Goal: Task Accomplishment & Management: Use online tool/utility

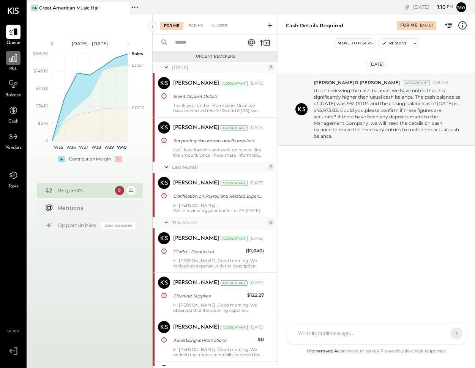
click at [15, 62] on icon at bounding box center [13, 58] width 10 height 10
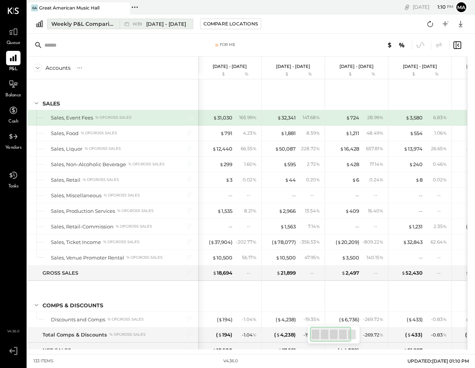
click at [164, 23] on span "[DATE] - [DATE]" at bounding box center [166, 23] width 40 height 7
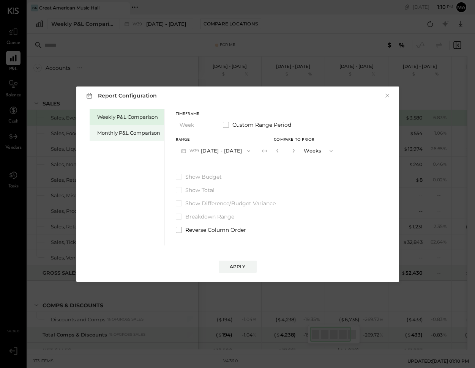
click at [130, 130] on div "Monthly P&L Comparison" at bounding box center [128, 132] width 63 height 7
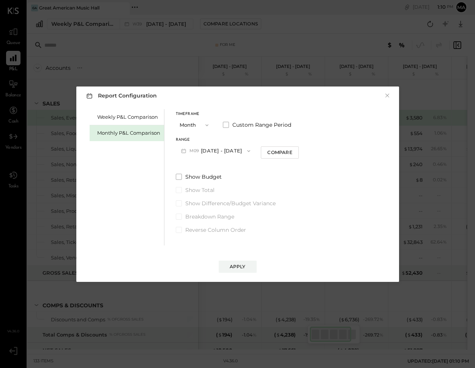
click at [228, 152] on button "M09 [DATE] - [DATE]" at bounding box center [216, 151] width 80 height 14
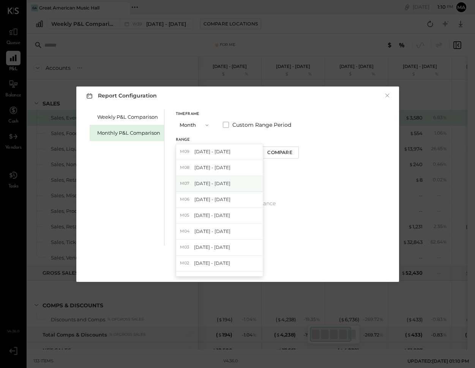
click at [220, 184] on span "[DATE] - [DATE]" at bounding box center [212, 183] width 36 height 6
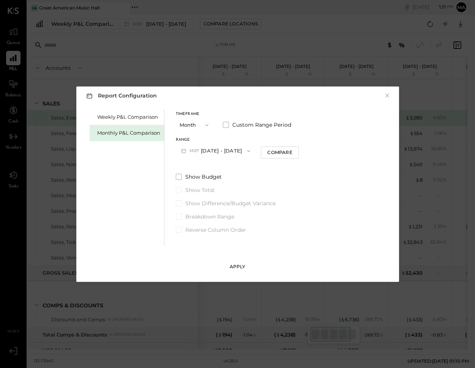
click at [240, 269] on div "Apply" at bounding box center [238, 266] width 16 height 6
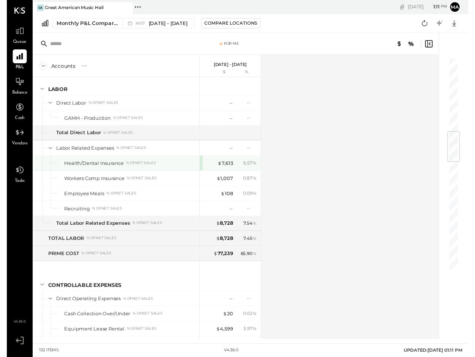
scroll to position [607, 0]
